Goal: Task Accomplishment & Management: Manage account settings

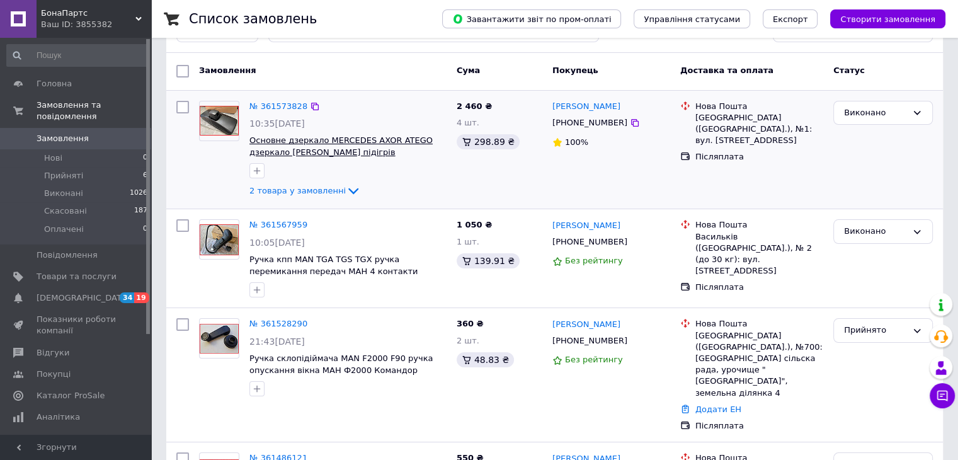
scroll to position [126, 0]
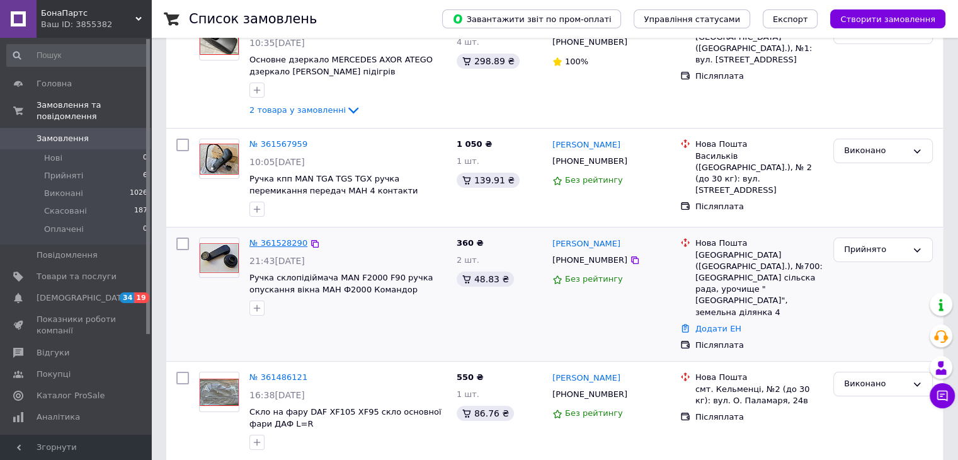
click at [270, 241] on link "№ 361528290" at bounding box center [278, 242] width 58 height 9
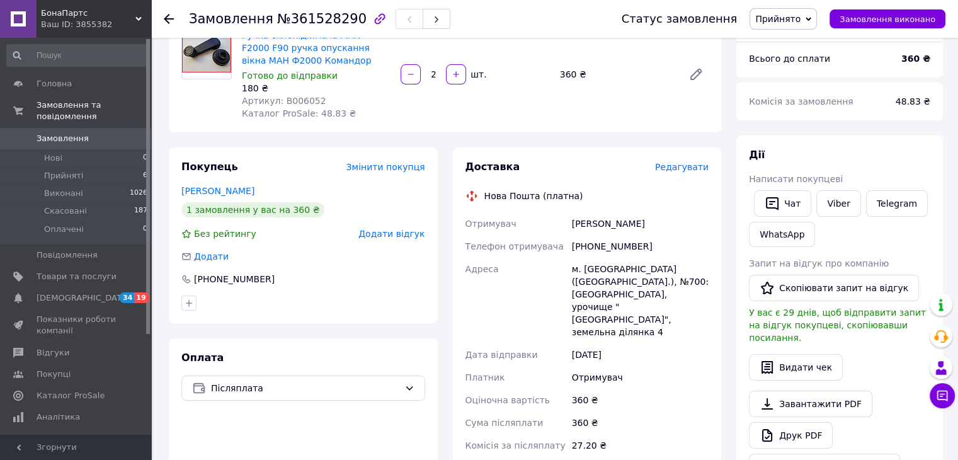
scroll to position [126, 0]
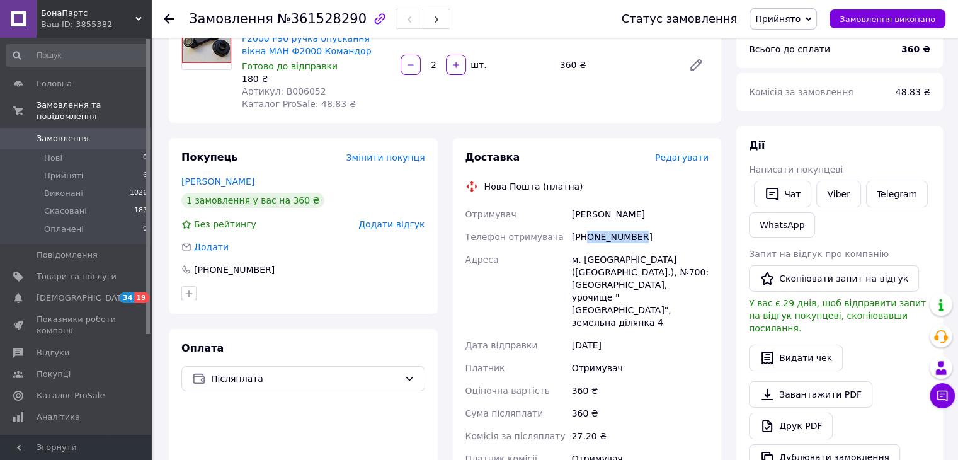
drag, startPoint x: 653, startPoint y: 234, endPoint x: 589, endPoint y: 231, distance: 64.3
click at [589, 232] on div "[PHONE_NUMBER]" at bounding box center [640, 236] width 142 height 23
copy div "0634992482"
click at [580, 212] on div "[PERSON_NAME]" at bounding box center [640, 214] width 142 height 23
drag, startPoint x: 580, startPoint y: 212, endPoint x: 635, endPoint y: 218, distance: 55.1
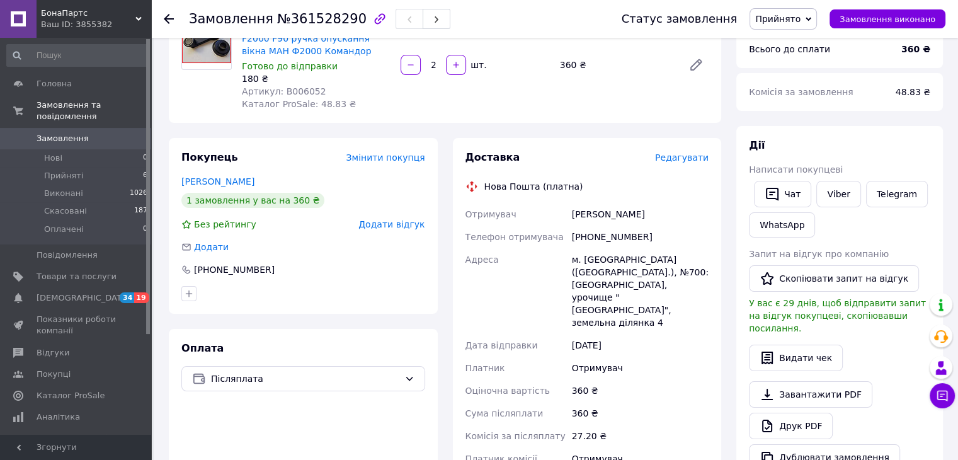
click at [635, 218] on div "[PERSON_NAME]" at bounding box center [640, 214] width 142 height 23
copy div "[PERSON_NAME]"
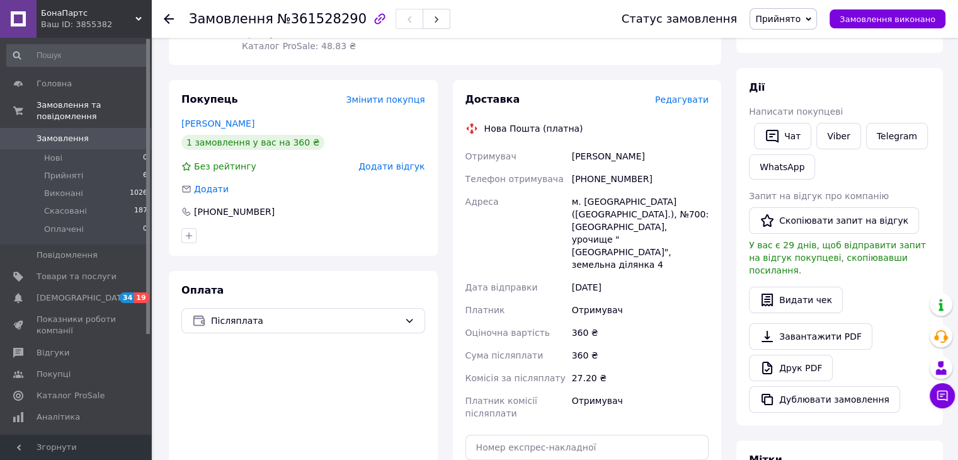
scroll to position [189, 0]
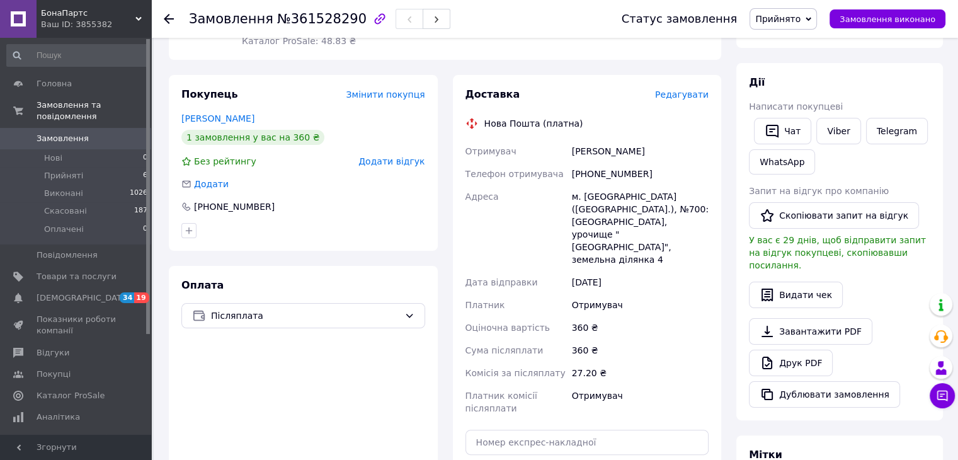
click at [615, 197] on div "м. [GEOGRAPHIC_DATA] ([GEOGRAPHIC_DATA].), №700: [GEOGRAPHIC_DATA], урочище "[G…" at bounding box center [640, 228] width 142 height 86
click at [604, 195] on div "м. [GEOGRAPHIC_DATA] ([GEOGRAPHIC_DATA].), №700: [GEOGRAPHIC_DATA], урочище "[G…" at bounding box center [640, 228] width 142 height 86
copy div "Черкаси"
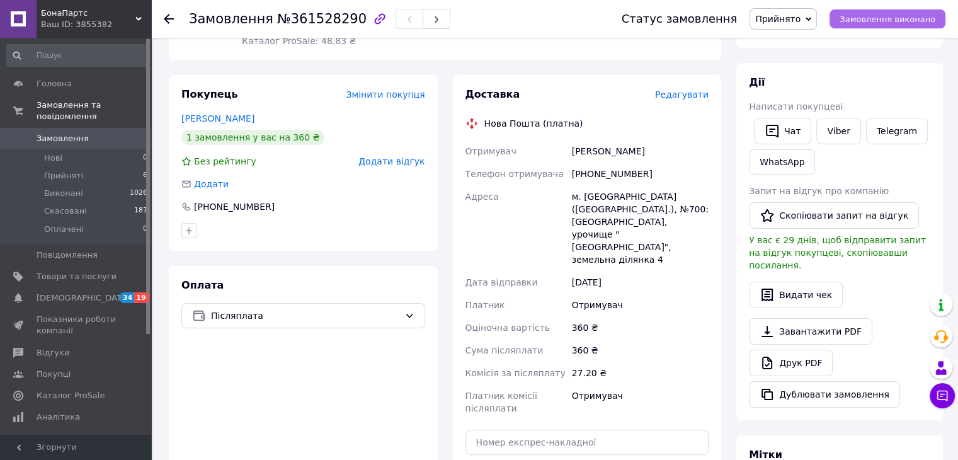
click at [915, 18] on span "Замовлення виконано" at bounding box center [888, 18] width 96 height 9
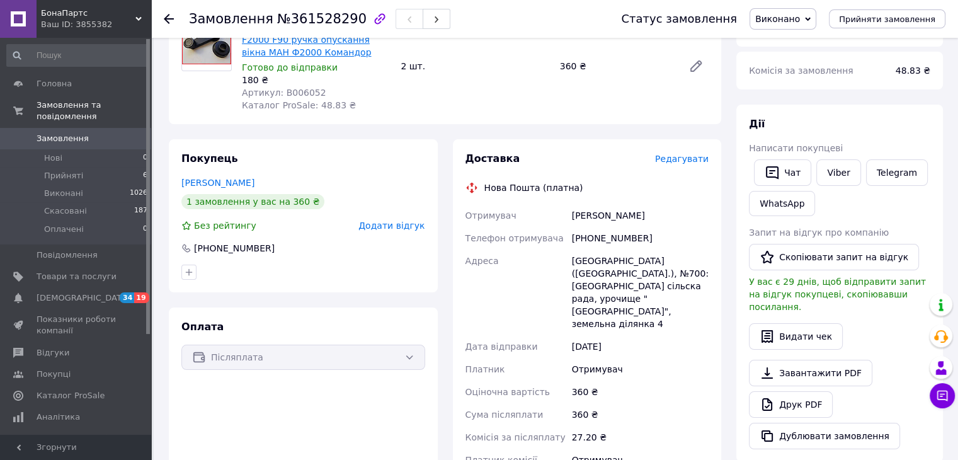
scroll to position [0, 0]
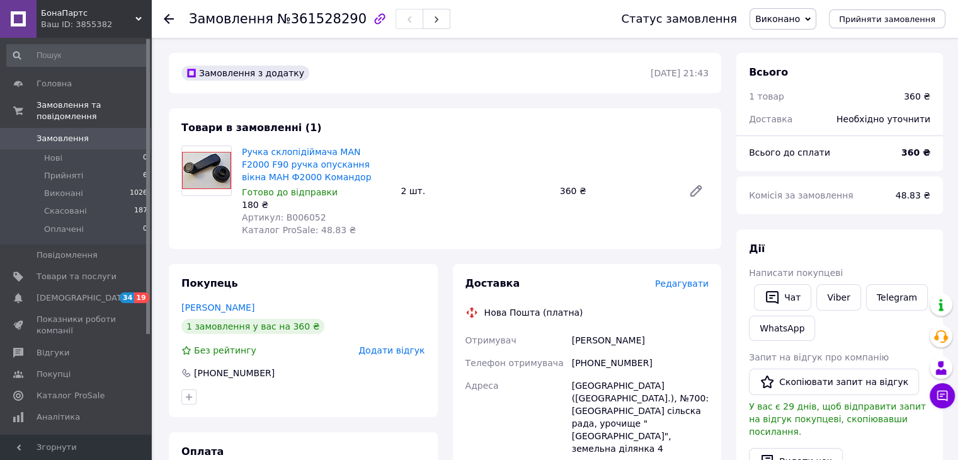
click at [319, 231] on span "Каталог ProSale: 48.83 ₴" at bounding box center [299, 230] width 114 height 10
click at [305, 218] on span "Артикул: B006052" at bounding box center [284, 217] width 84 height 10
click at [302, 217] on span "Артикул: B006052" at bounding box center [284, 217] width 84 height 10
click at [168, 14] on icon at bounding box center [169, 19] width 10 height 10
